Goal: Transaction & Acquisition: Purchase product/service

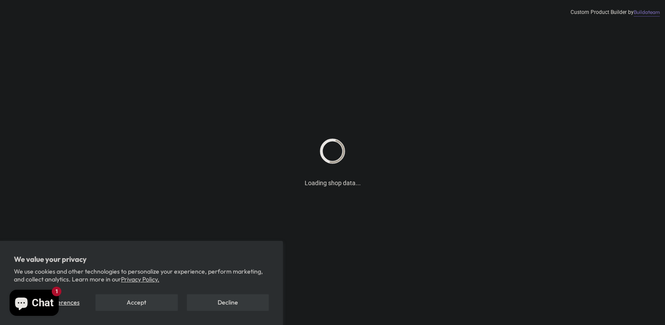
drag, startPoint x: 0, startPoint y: 178, endPoint x: 209, endPoint y: 191, distance: 209.2
click at [209, 191] on div "Loading shop data... Custom Product Builder by Buildateam" at bounding box center [332, 162] width 665 height 325
click at [246, 303] on button "Decline" at bounding box center [228, 302] width 82 height 17
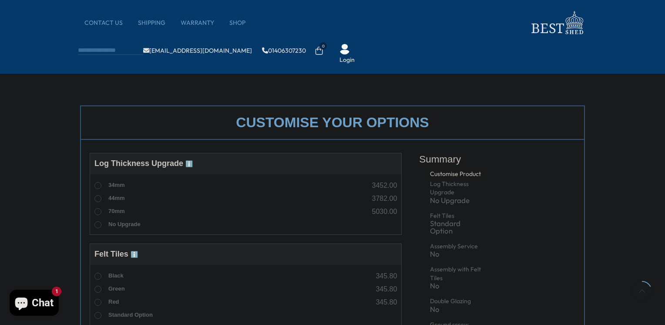
scroll to position [305, 0]
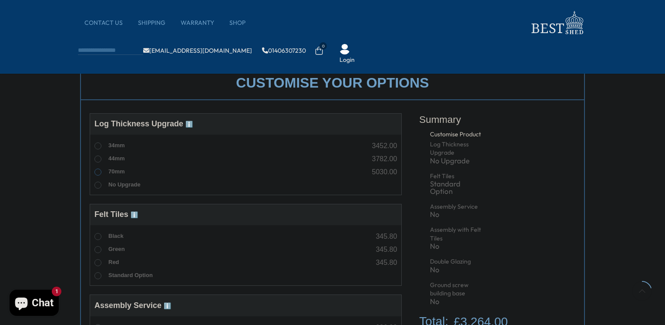
click at [101, 170] on label "70mm" at bounding box center [109, 171] width 30 height 11
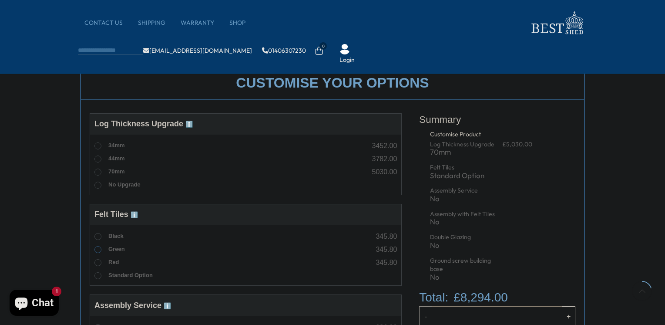
click at [102, 250] on label "Green" at bounding box center [109, 249] width 30 height 11
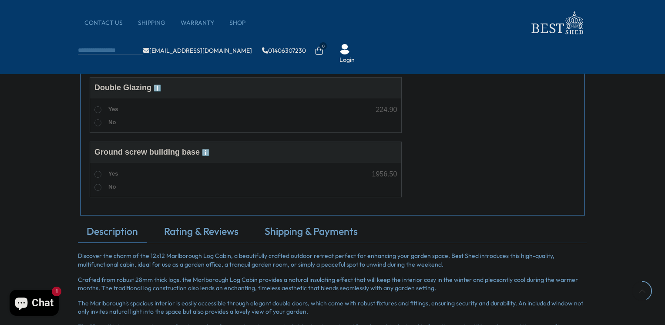
scroll to position [653, 0]
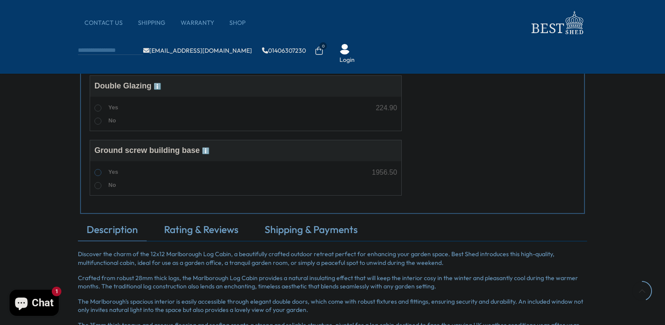
click at [95, 171] on span at bounding box center [97, 172] width 7 height 7
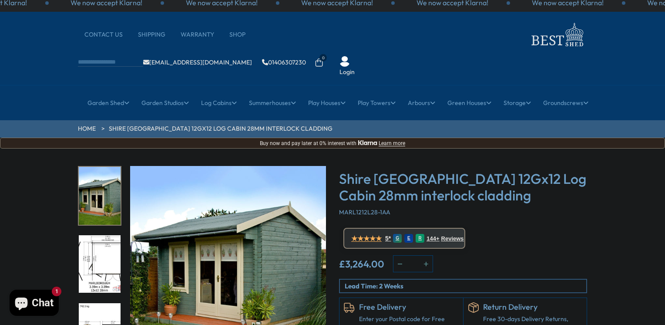
scroll to position [0, 0]
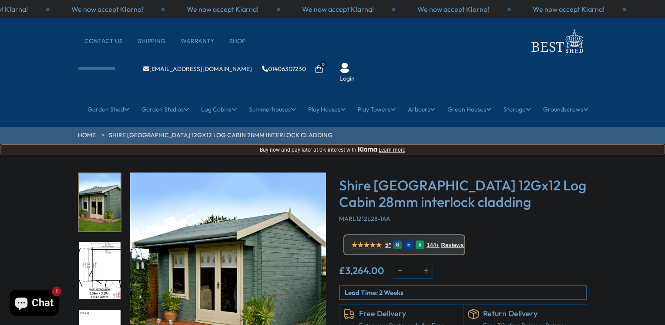
click at [103, 241] on img "2 / 18" at bounding box center [100, 270] width 42 height 58
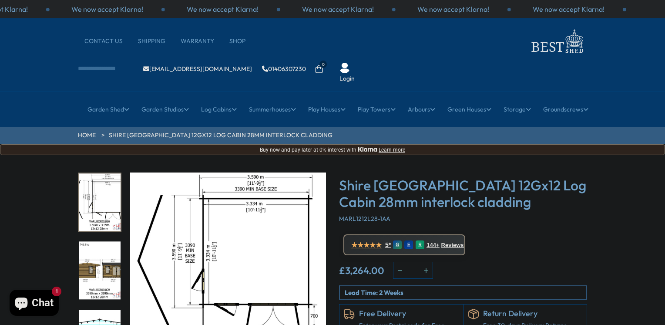
click at [110, 262] on img "3 / 18" at bounding box center [100, 270] width 42 height 58
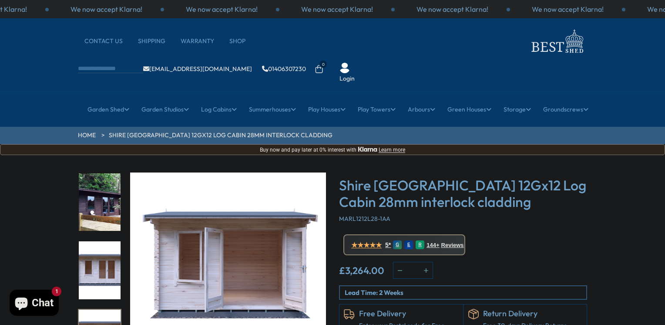
click at [107, 189] on img "16 / 18" at bounding box center [100, 202] width 42 height 58
